Goal: Transaction & Acquisition: Download file/media

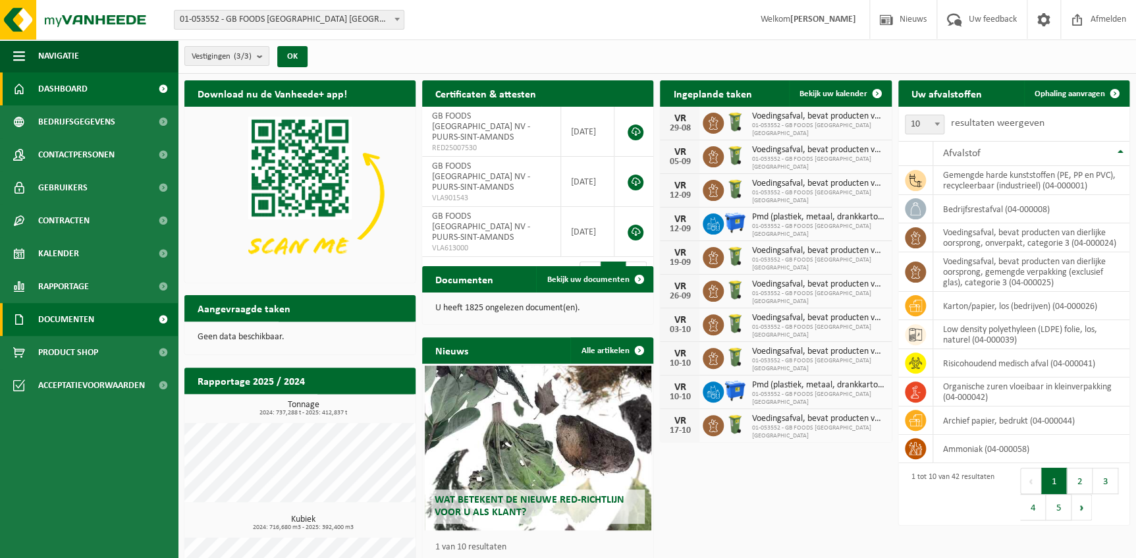
click at [78, 323] on span "Documenten" at bounding box center [66, 319] width 56 height 33
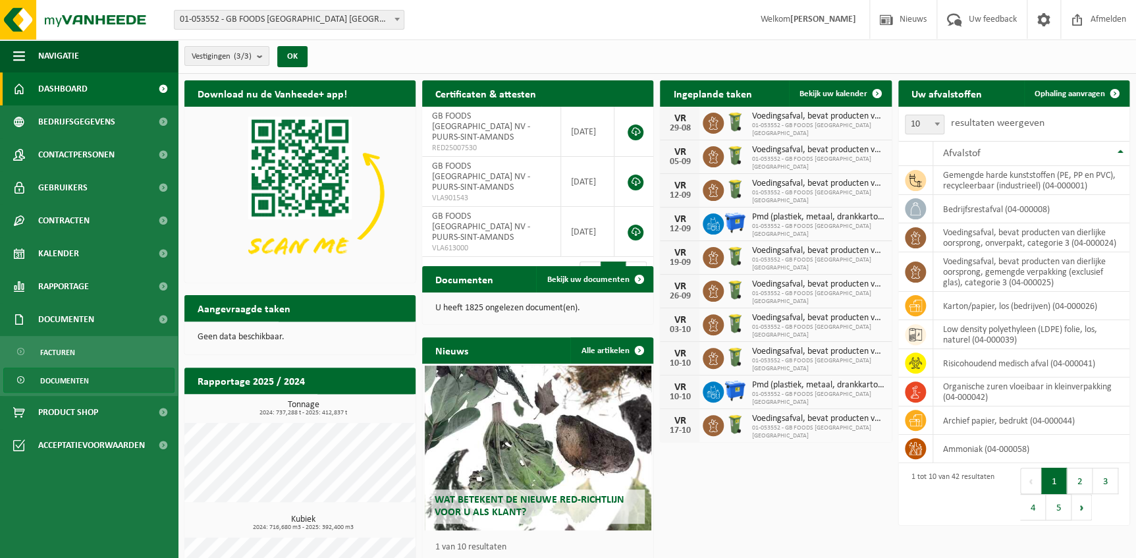
click at [65, 380] on span "Documenten" at bounding box center [64, 380] width 49 height 25
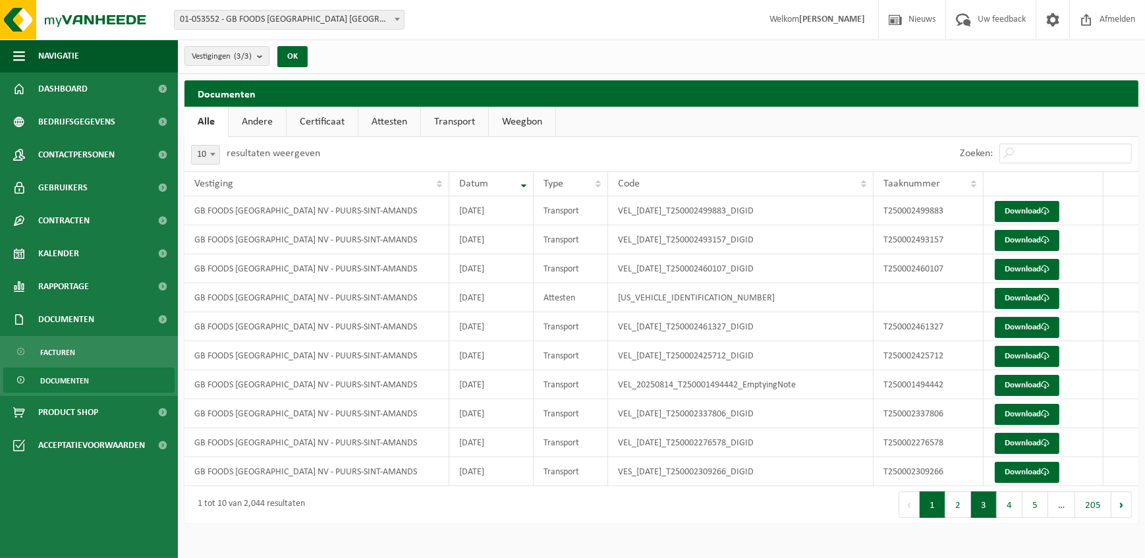
click at [995, 506] on button "3" at bounding box center [984, 504] width 26 height 26
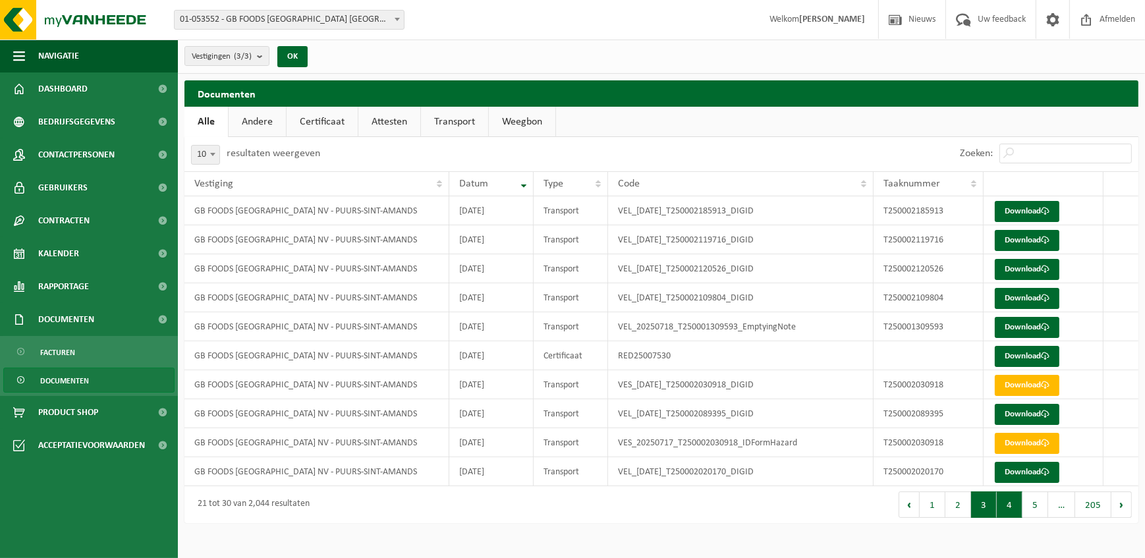
click at [1008, 505] on button "4" at bounding box center [1009, 504] width 26 height 26
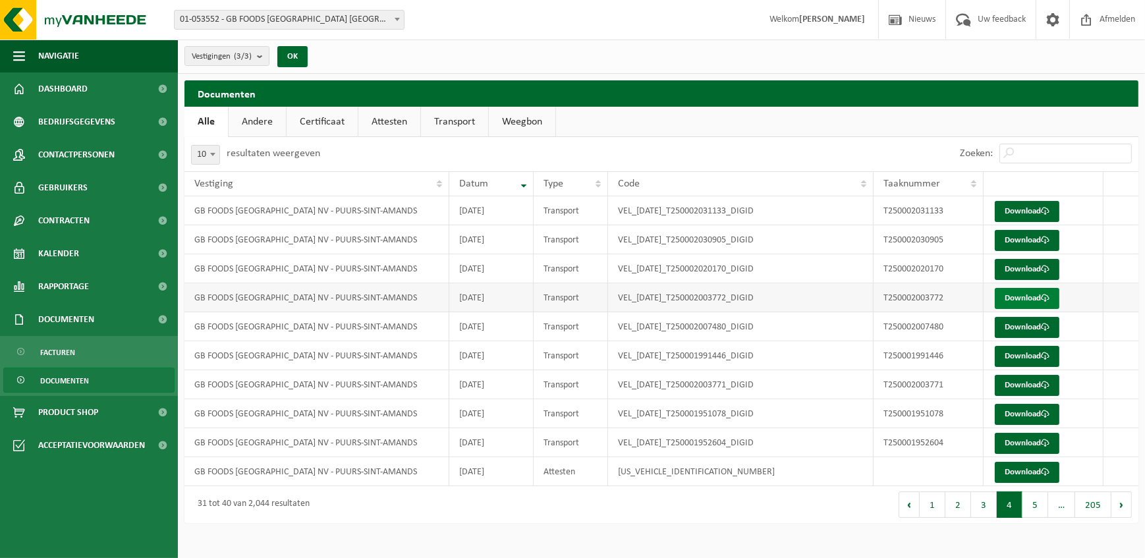
click at [1013, 298] on link "Download" at bounding box center [1026, 298] width 65 height 21
click at [1024, 209] on link "Download" at bounding box center [1026, 211] width 65 height 21
click at [985, 505] on button "3" at bounding box center [984, 504] width 26 height 26
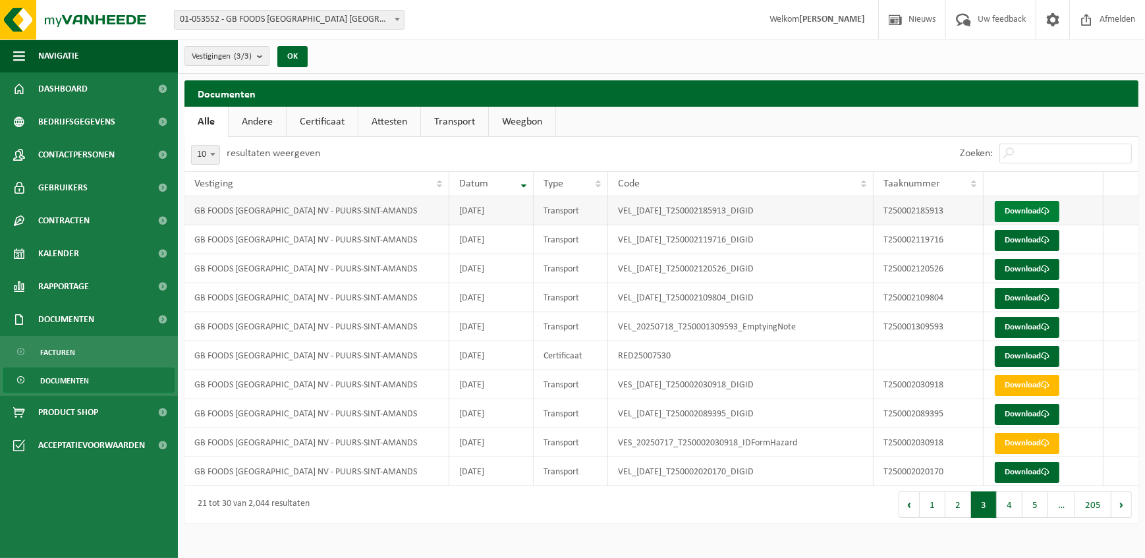
click at [1025, 213] on link "Download" at bounding box center [1026, 211] width 65 height 21
click at [1011, 510] on button "4" at bounding box center [1009, 504] width 26 height 26
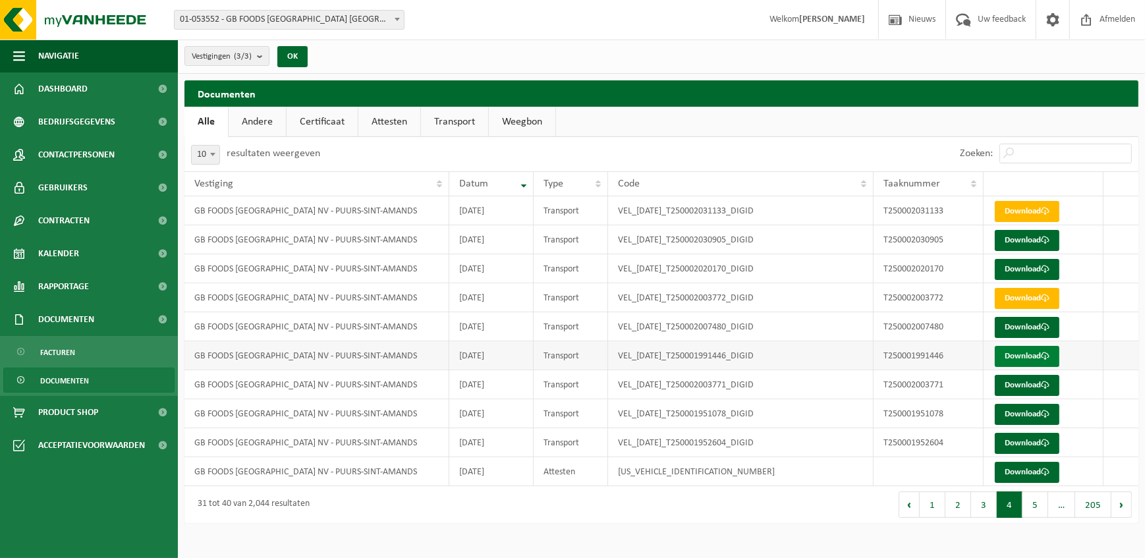
click at [1018, 356] on link "Download" at bounding box center [1026, 356] width 65 height 21
click at [985, 510] on button "3" at bounding box center [984, 504] width 26 height 26
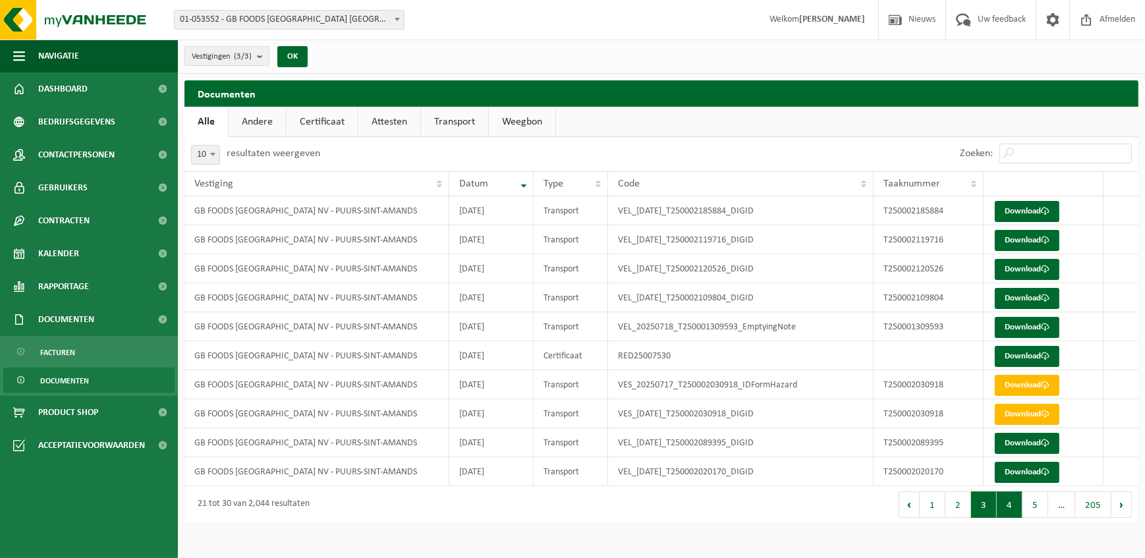
click at [1009, 506] on button "4" at bounding box center [1009, 504] width 26 height 26
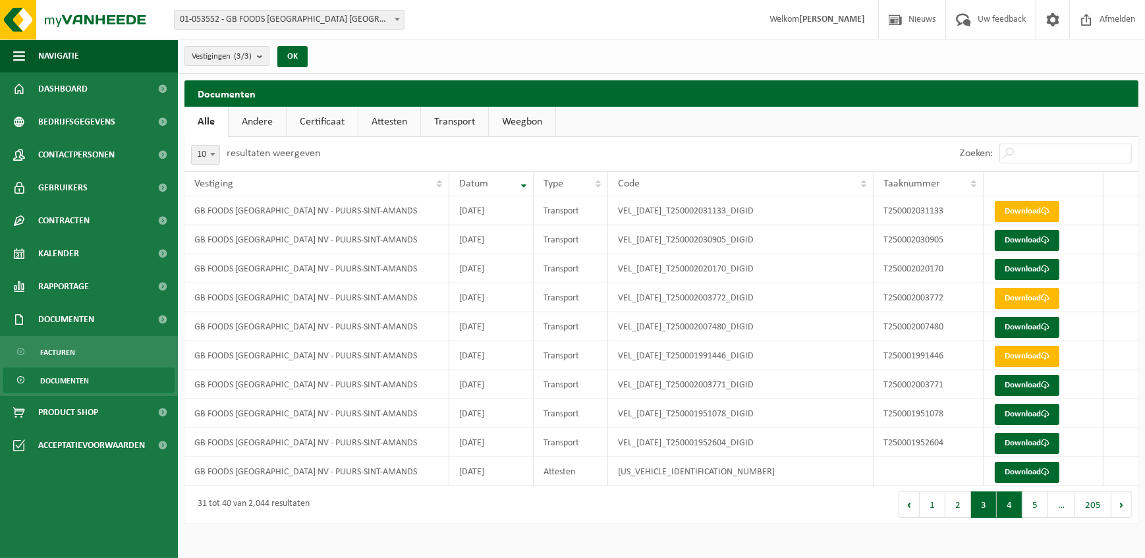
click at [983, 508] on button "3" at bounding box center [984, 504] width 26 height 26
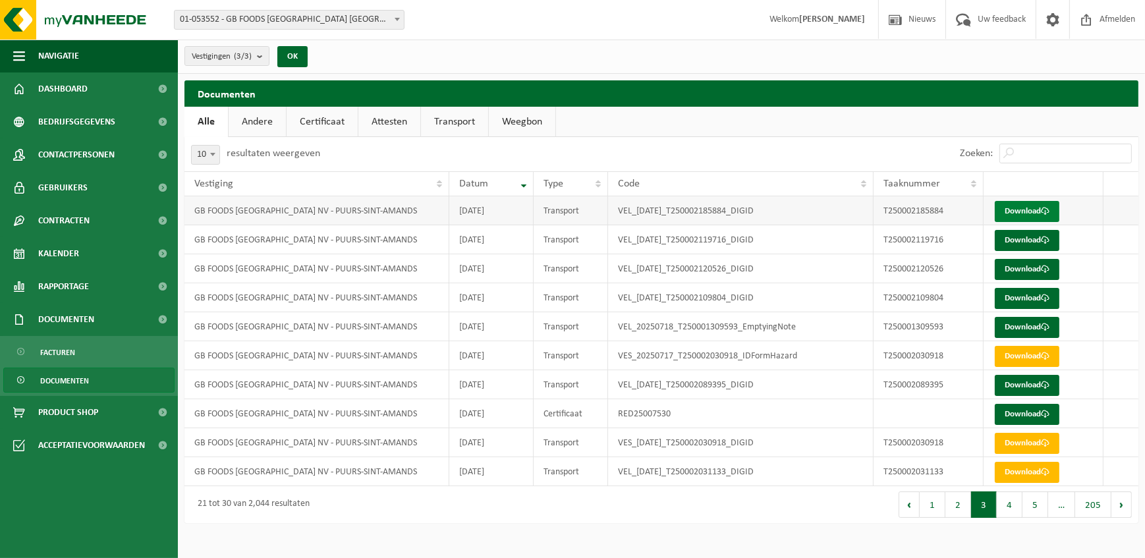
click at [1021, 213] on link "Download" at bounding box center [1026, 211] width 65 height 21
click at [1008, 506] on button "4" at bounding box center [1009, 504] width 26 height 26
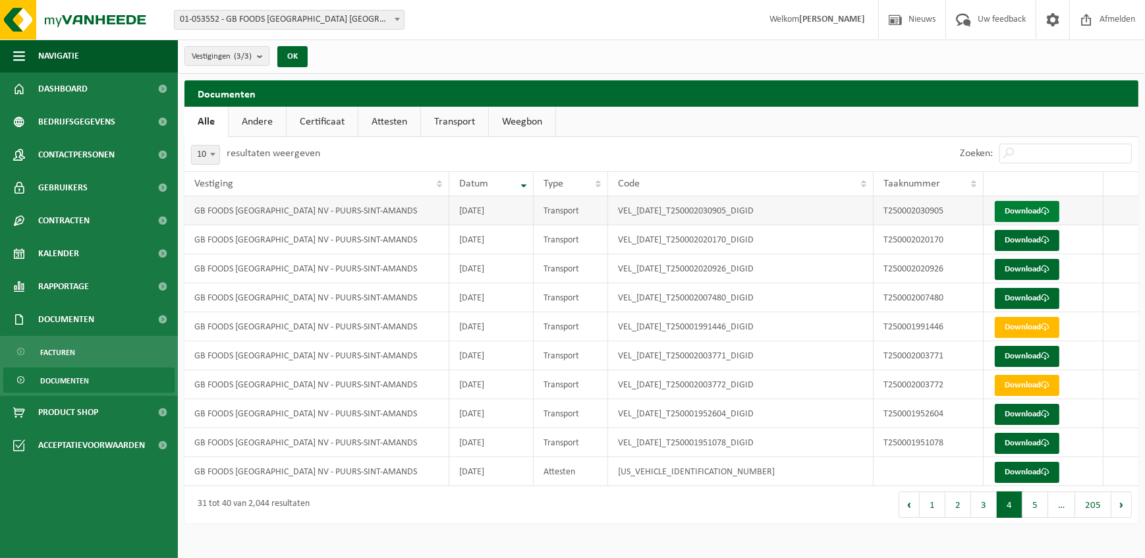
click at [1018, 215] on link "Download" at bounding box center [1026, 211] width 65 height 21
click at [981, 507] on button "3" at bounding box center [984, 504] width 26 height 26
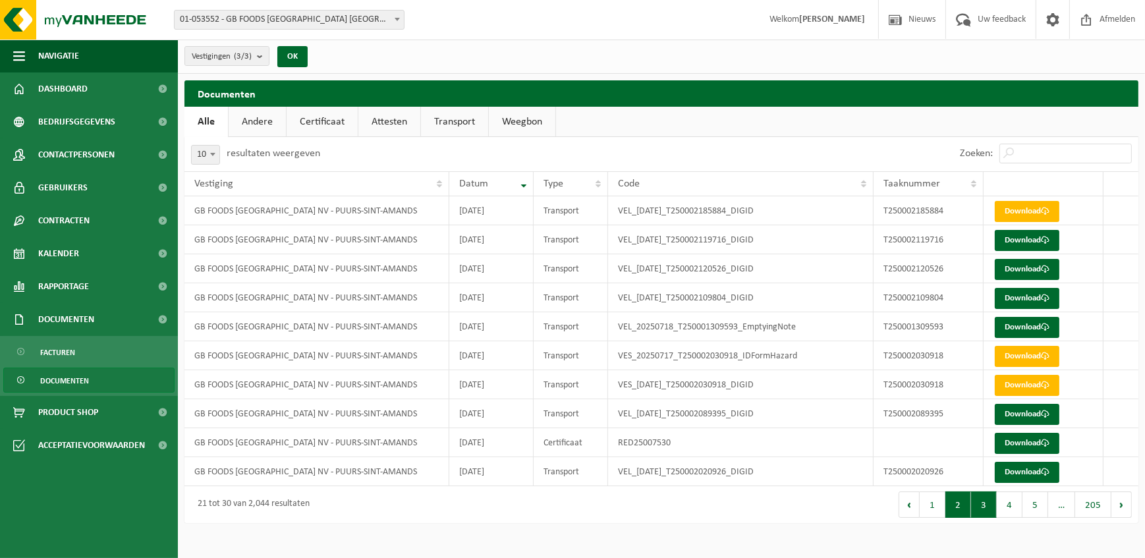
click at [962, 509] on button "2" at bounding box center [958, 504] width 26 height 26
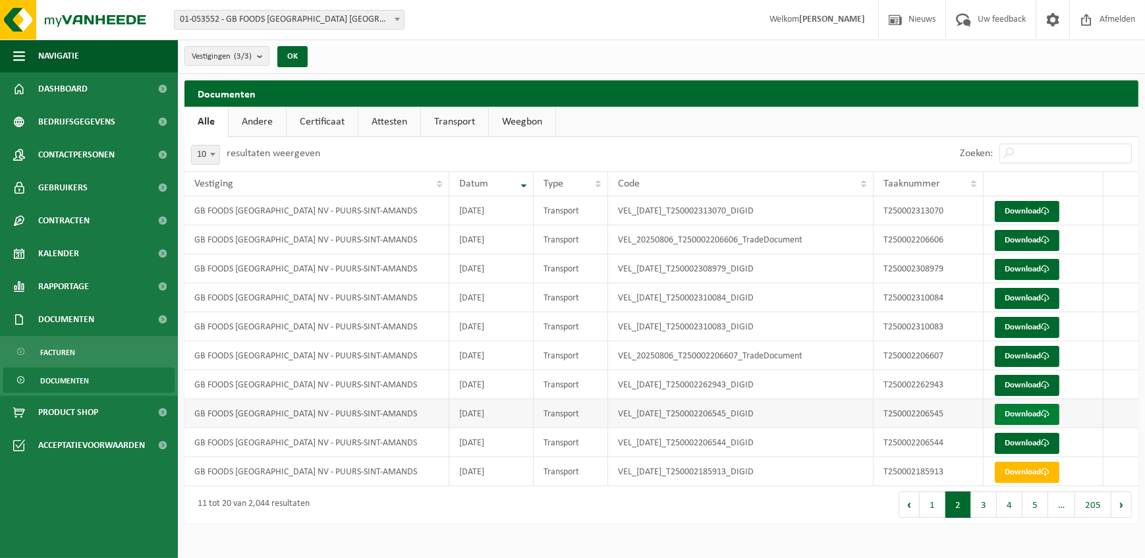
click at [1012, 419] on link "Download" at bounding box center [1026, 414] width 65 height 21
click at [981, 501] on button "3" at bounding box center [984, 504] width 26 height 26
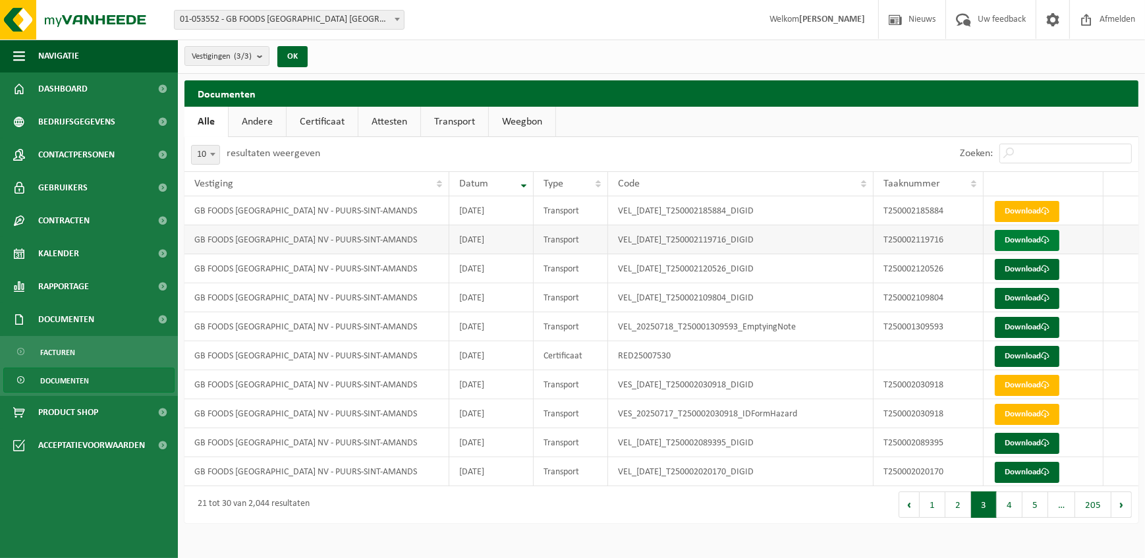
click at [1013, 242] on link "Download" at bounding box center [1026, 240] width 65 height 21
click at [1015, 508] on button "4" at bounding box center [1009, 504] width 26 height 26
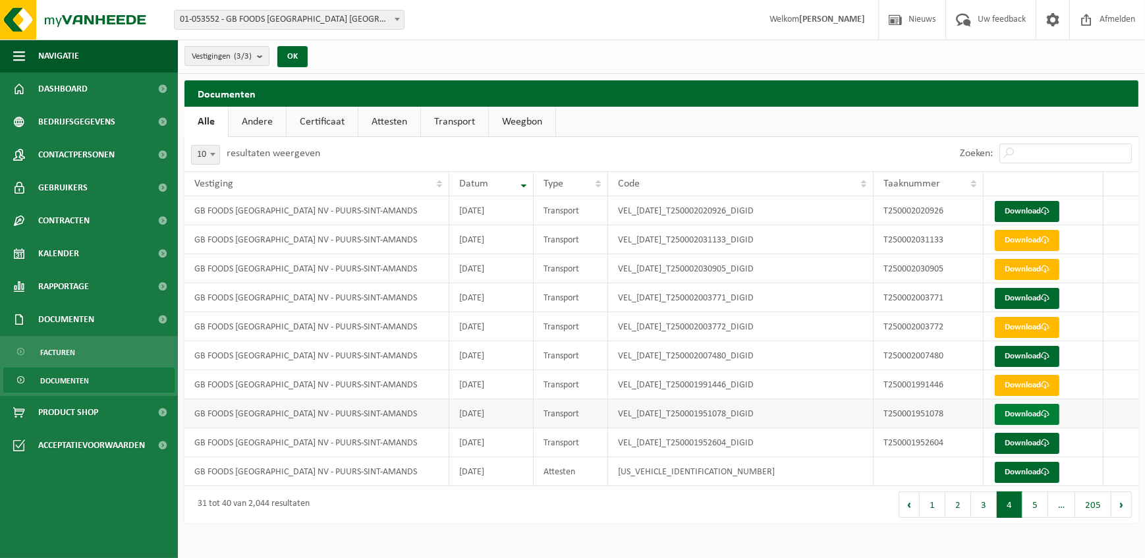
click at [1014, 416] on link "Download" at bounding box center [1026, 414] width 65 height 21
click at [1022, 446] on link "Download" at bounding box center [1026, 443] width 65 height 21
click at [1016, 297] on link "Download" at bounding box center [1026, 298] width 65 height 21
click at [1025, 212] on link "Download" at bounding box center [1026, 211] width 65 height 21
click at [805, 240] on td "VEL_[DATE]_T250002031133_DIGID" at bounding box center [740, 239] width 265 height 29
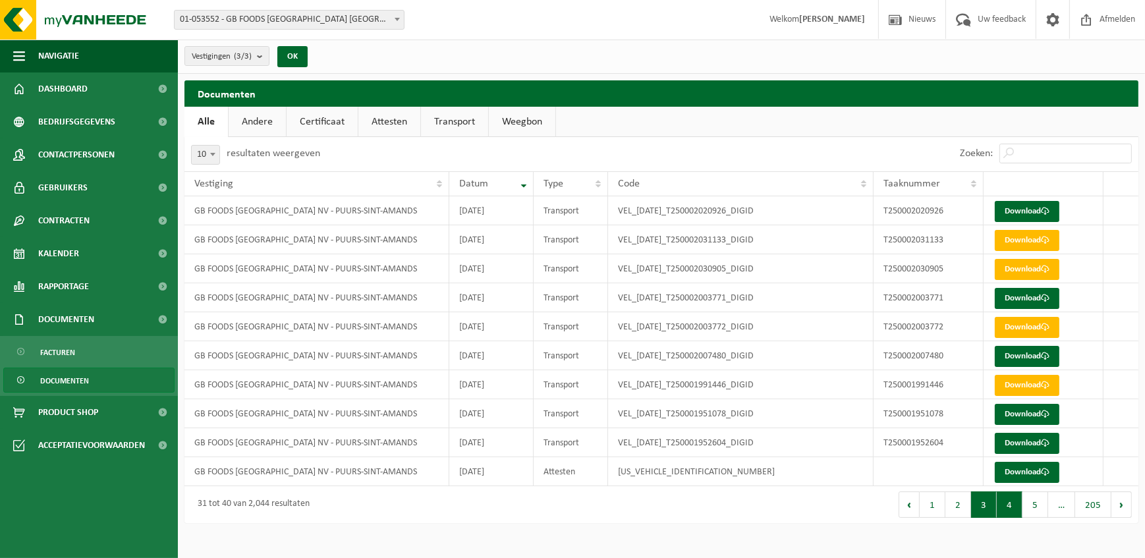
click at [981, 505] on button "3" at bounding box center [984, 504] width 26 height 26
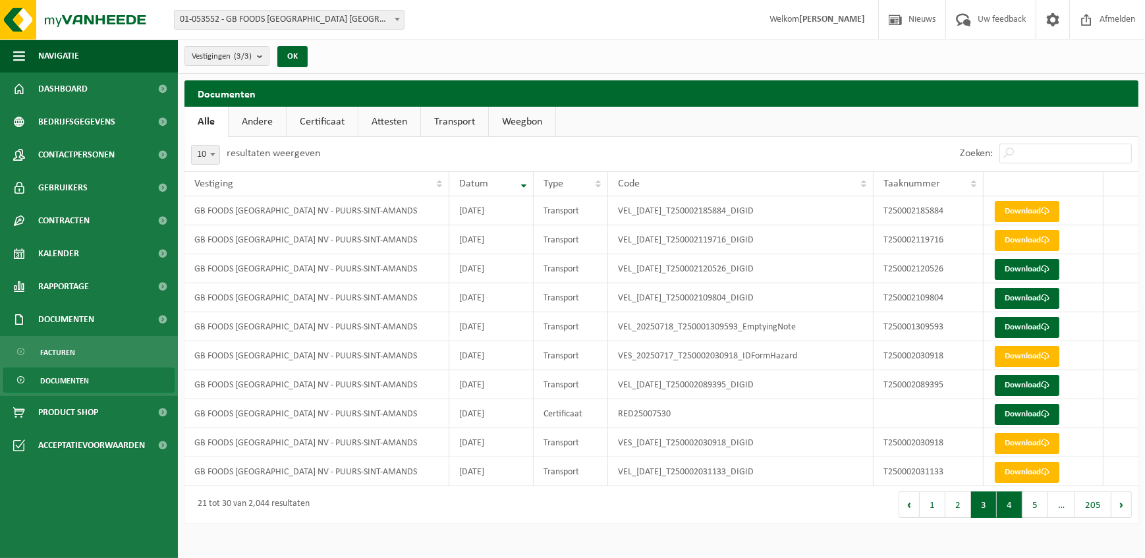
click at [1012, 505] on button "4" at bounding box center [1009, 504] width 26 height 26
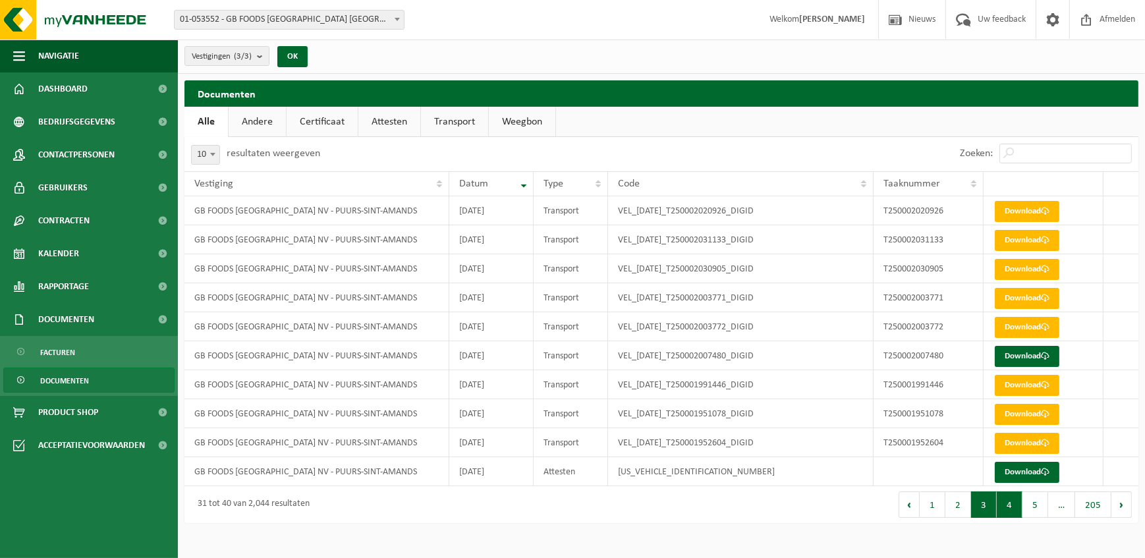
click at [992, 509] on button "3" at bounding box center [984, 504] width 26 height 26
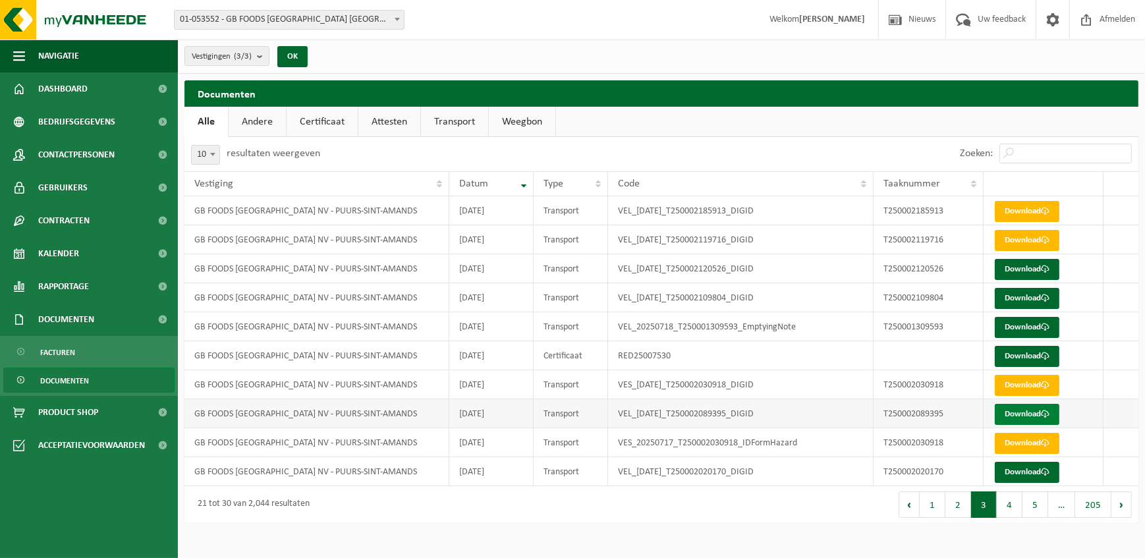
click at [1014, 410] on link "Download" at bounding box center [1026, 414] width 65 height 21
click at [1031, 471] on link "Download" at bounding box center [1026, 472] width 65 height 21
click at [962, 511] on button "2" at bounding box center [958, 504] width 26 height 26
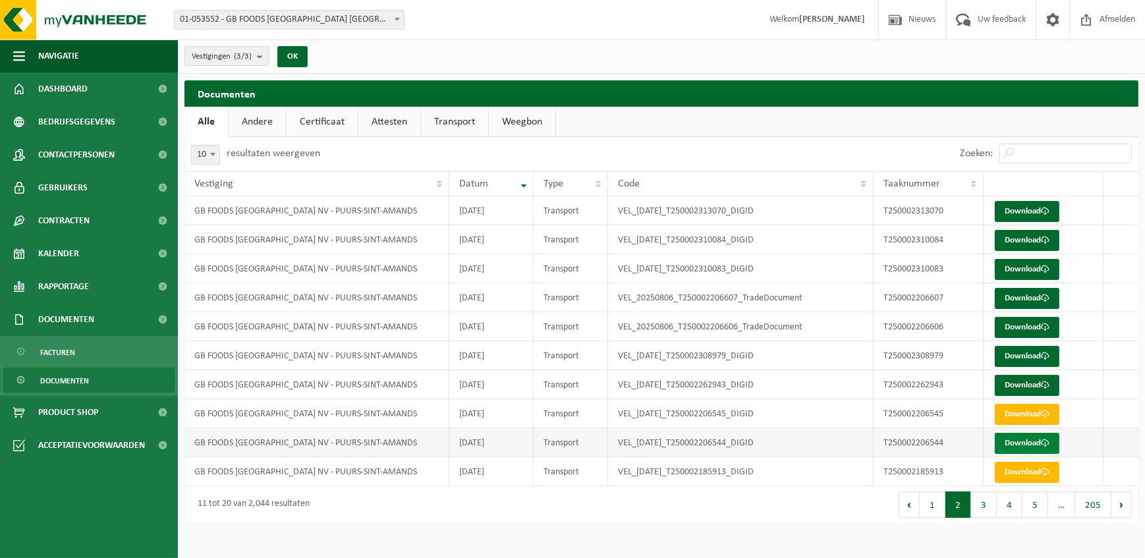
click at [1026, 445] on link "Download" at bounding box center [1026, 443] width 65 height 21
click at [789, 506] on div "Eerste Vorige 1 2 3 4 5 … 205 Volgende Laatste" at bounding box center [899, 504] width 477 height 37
click at [1006, 509] on button "4" at bounding box center [1009, 504] width 26 height 26
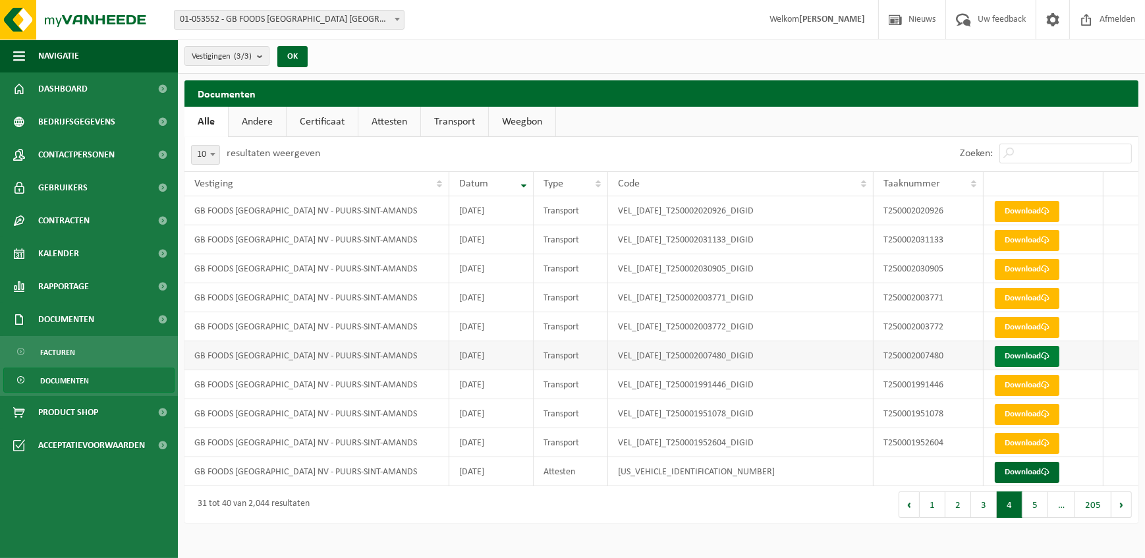
click at [1021, 349] on link "Download" at bounding box center [1026, 356] width 65 height 21
click at [991, 508] on button "3" at bounding box center [984, 504] width 26 height 26
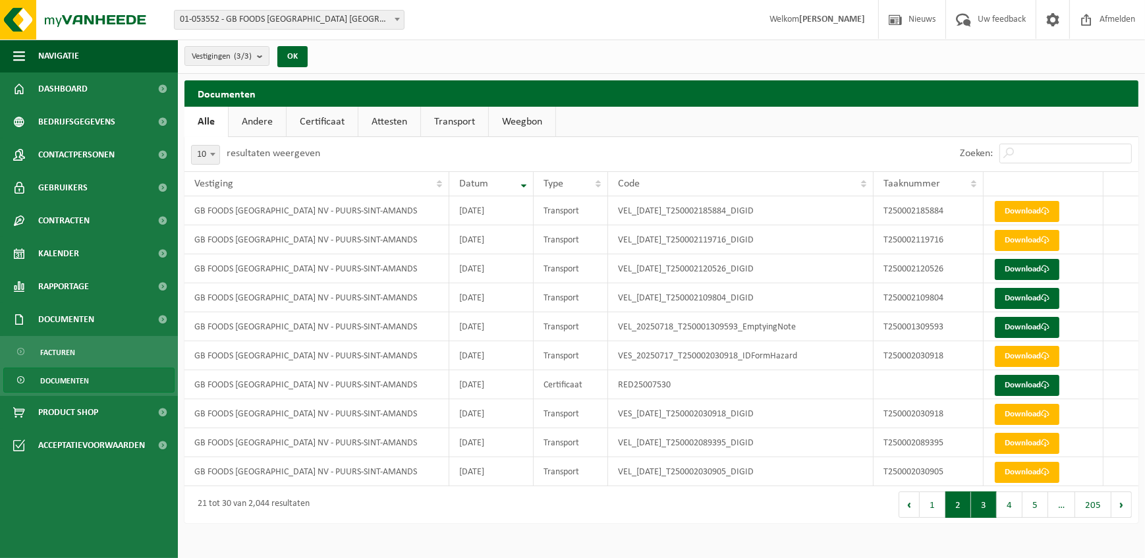
click at [966, 512] on button "2" at bounding box center [958, 504] width 26 height 26
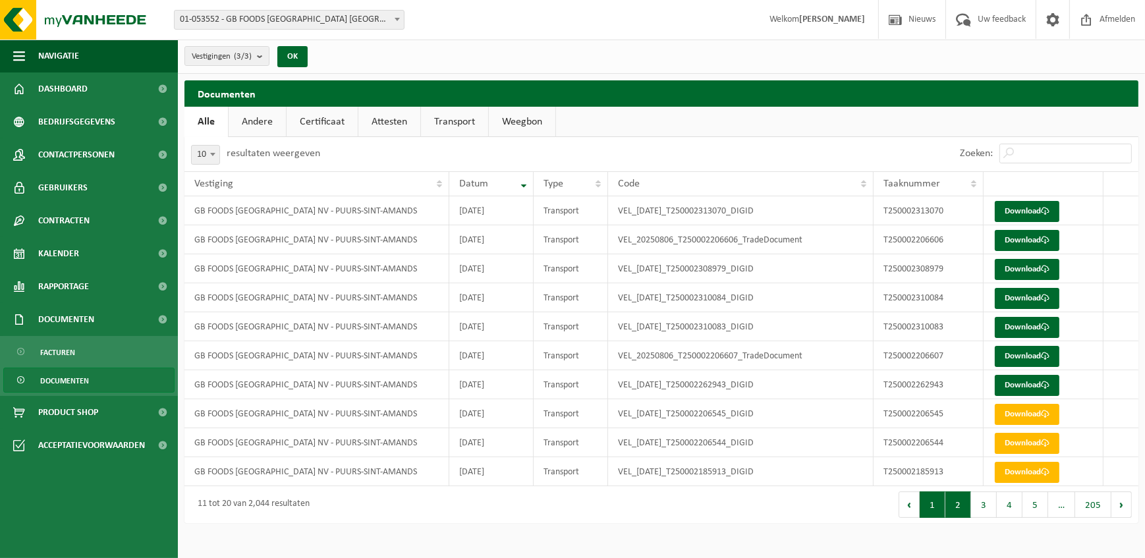
click at [930, 503] on button "1" at bounding box center [932, 504] width 26 height 26
